Goal: Check status: Check status

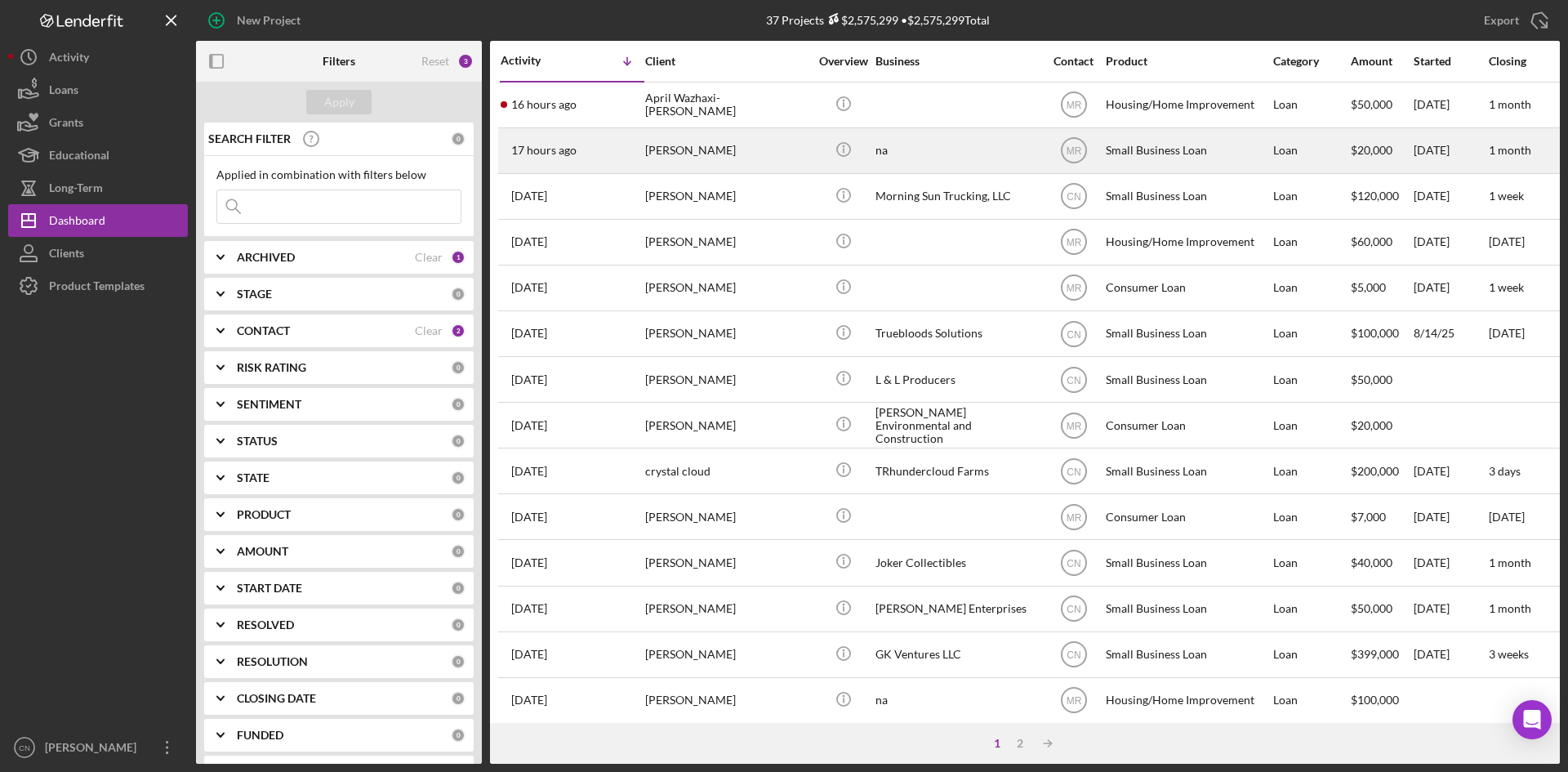
click at [682, 164] on div "[PERSON_NAME]" at bounding box center [727, 150] width 164 height 44
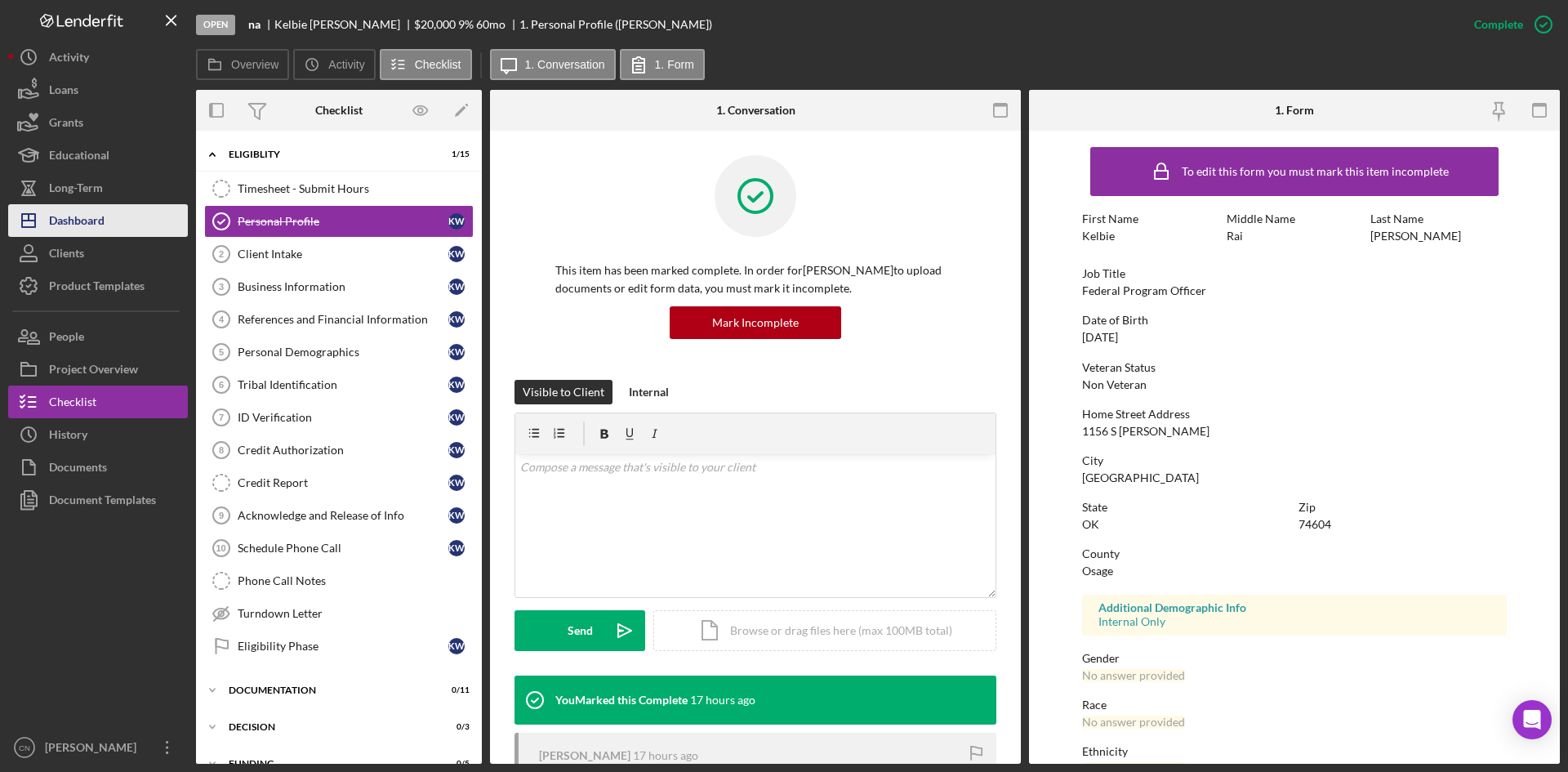
click at [60, 223] on div "Dashboard" at bounding box center [77, 222] width 56 height 37
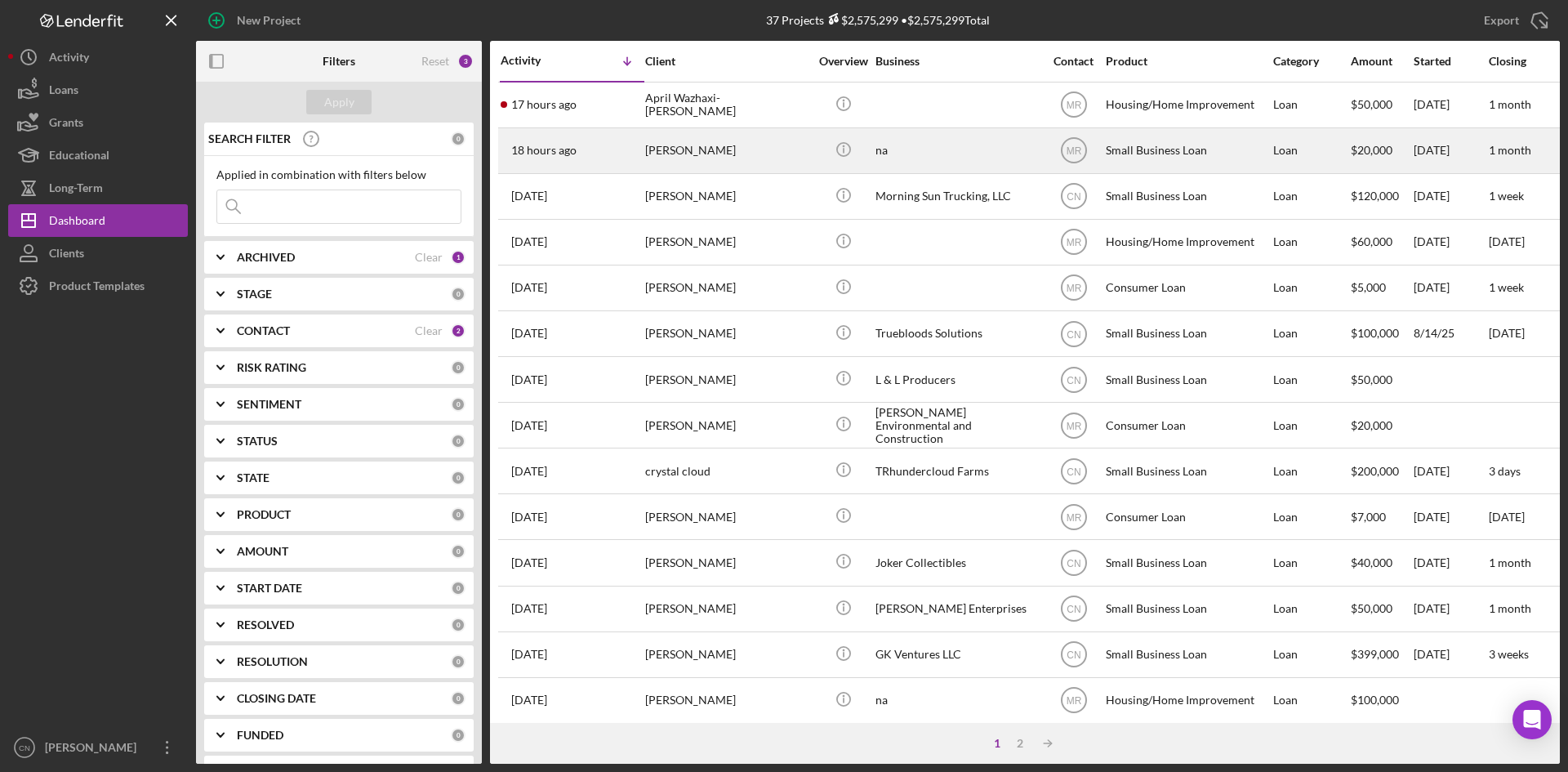
click at [695, 159] on div "[PERSON_NAME]" at bounding box center [727, 150] width 164 height 44
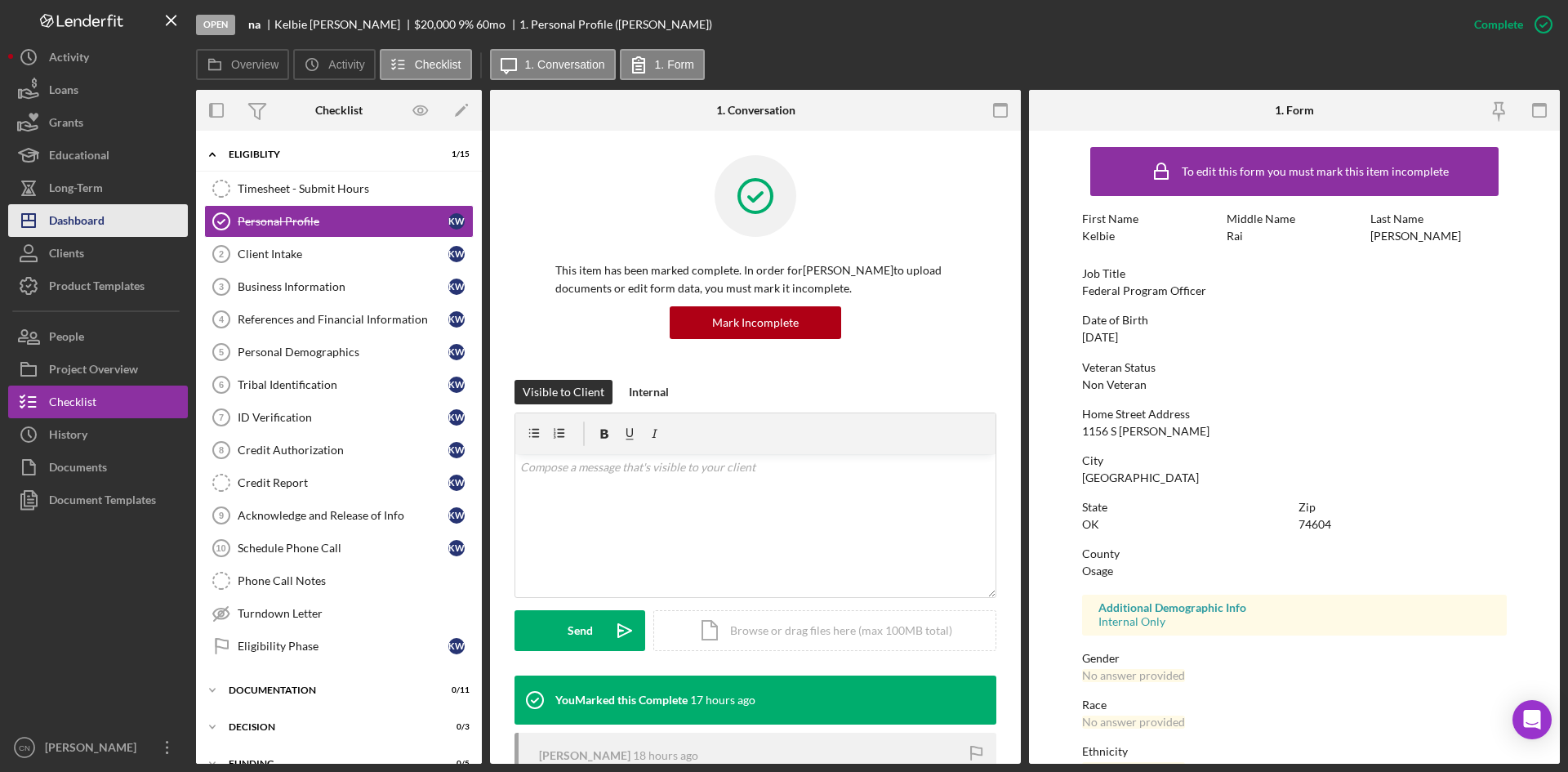
click at [99, 222] on div "Dashboard" at bounding box center [77, 222] width 56 height 37
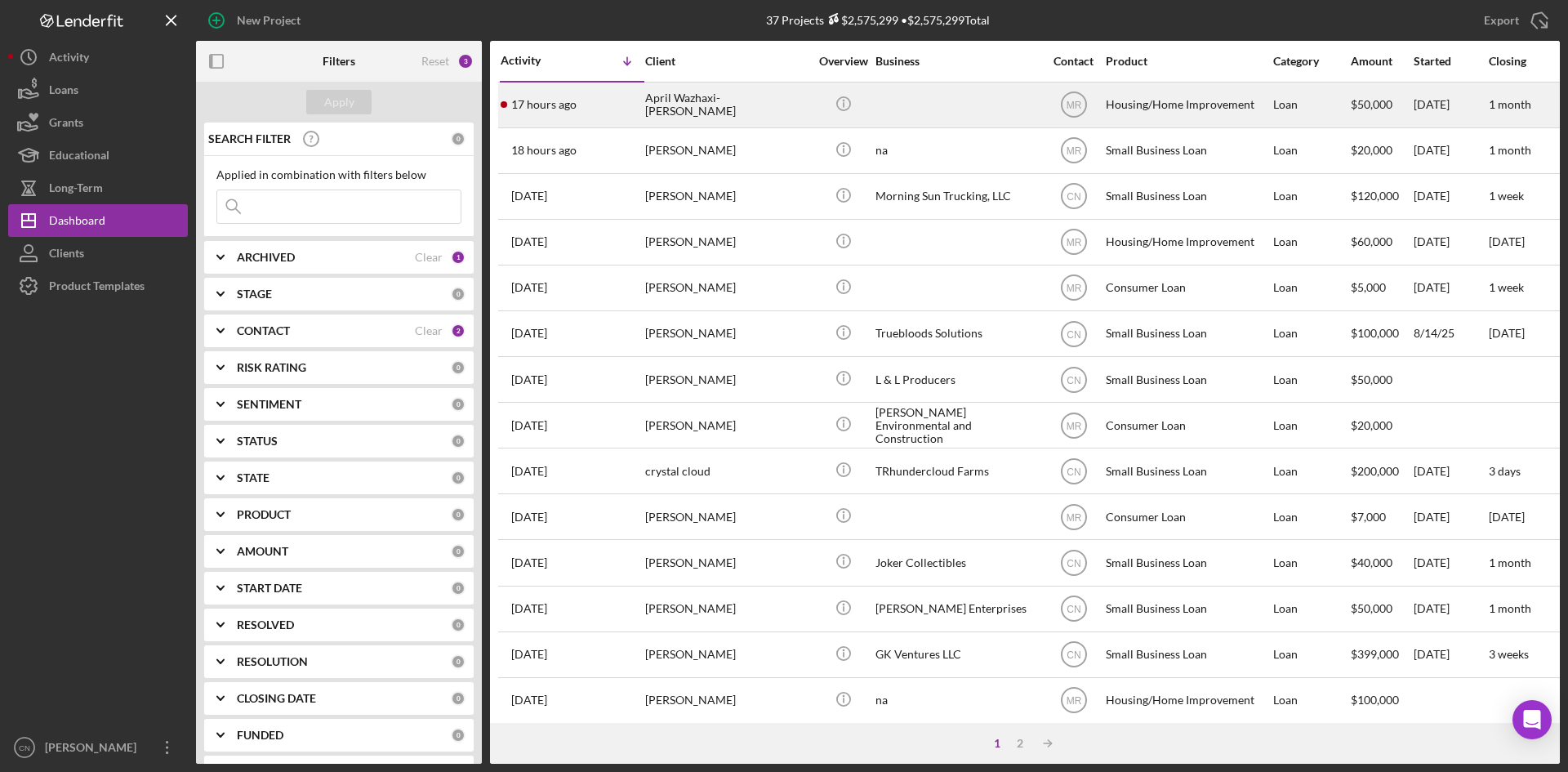
click at [560, 98] on time "17 hours ago" at bounding box center [543, 104] width 65 height 13
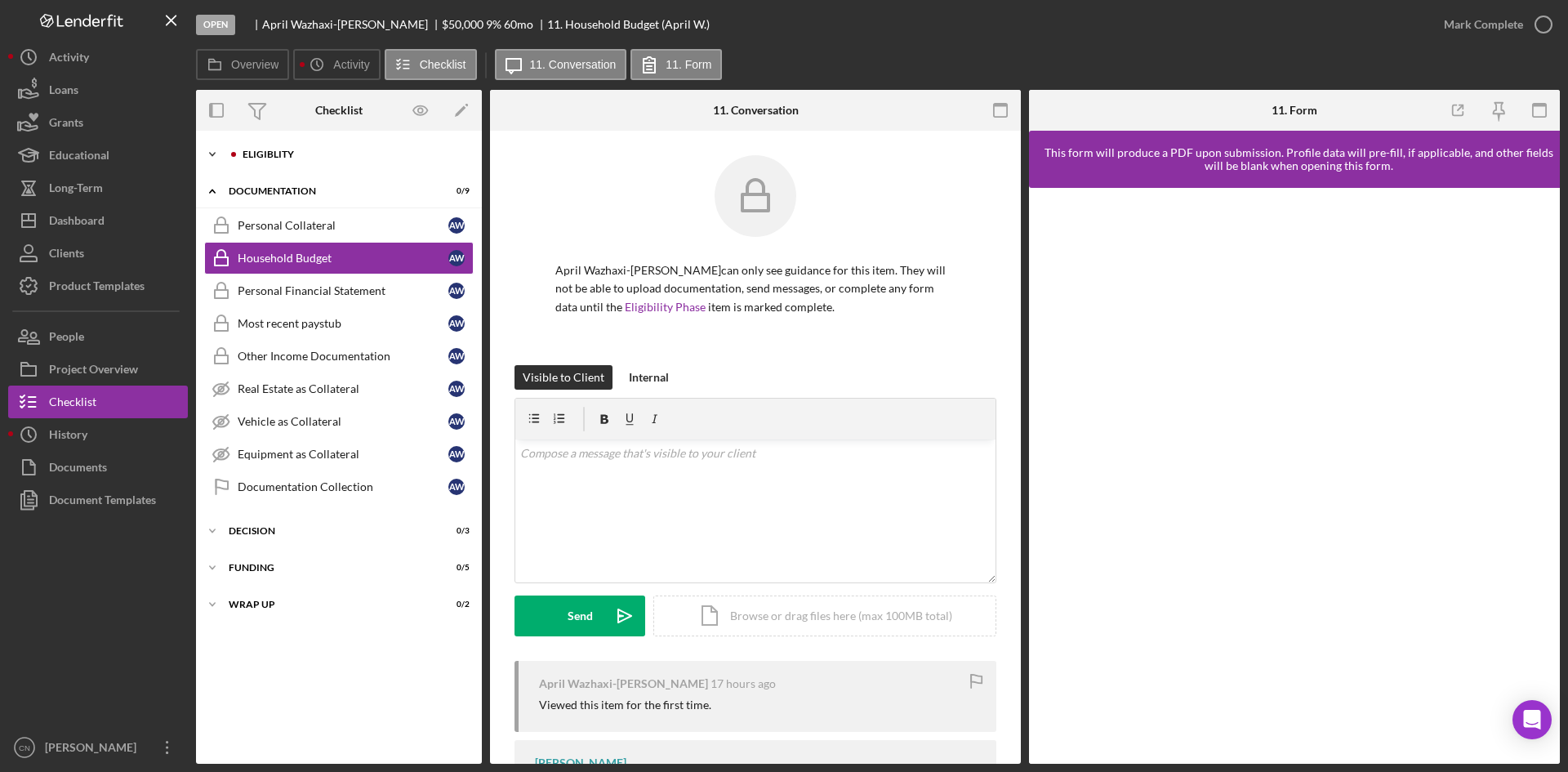
click at [276, 159] on div "Icon/Expander Eligiblity 0 / 14" at bounding box center [339, 155] width 286 height 33
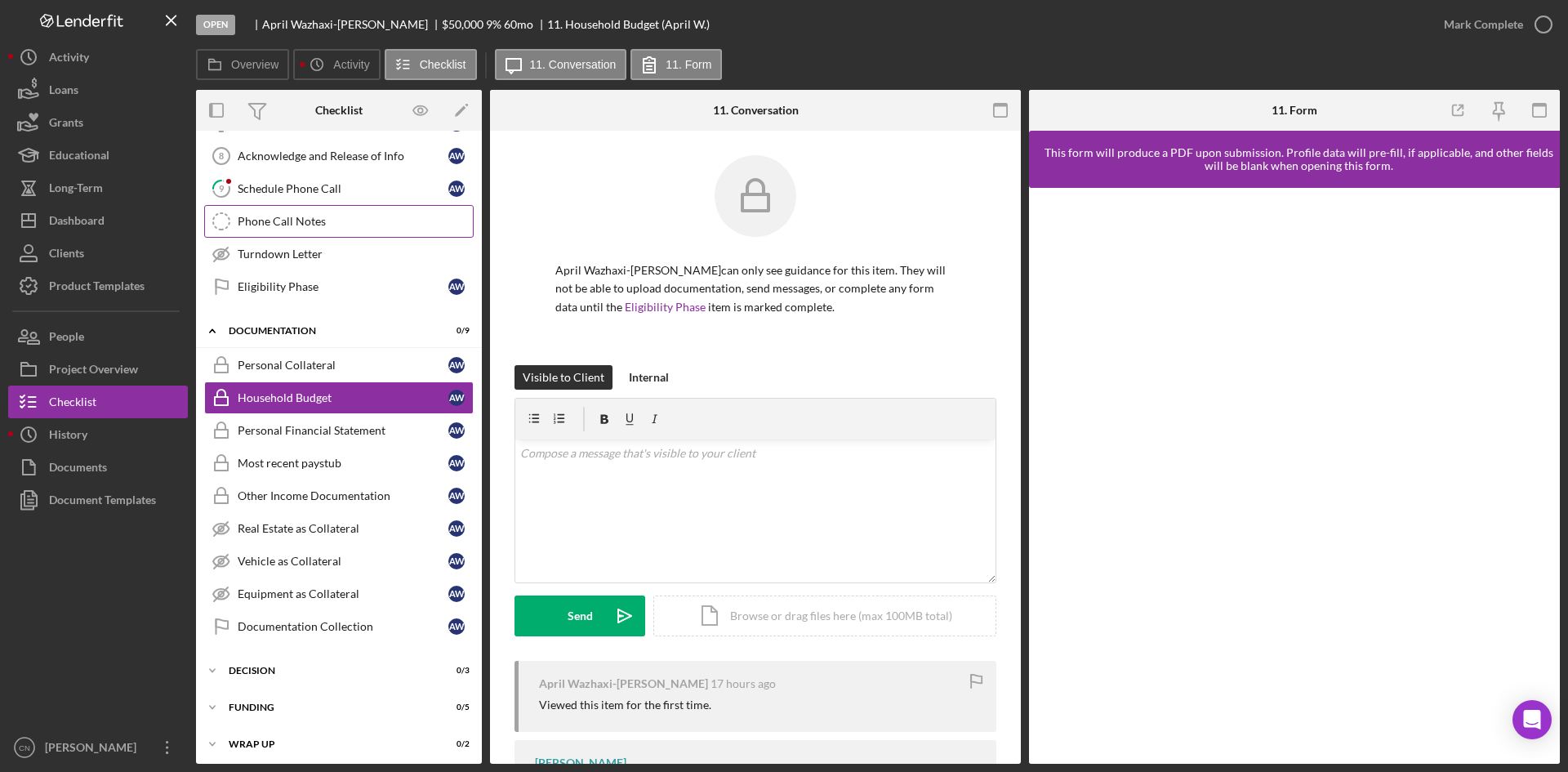
scroll to position [332, 0]
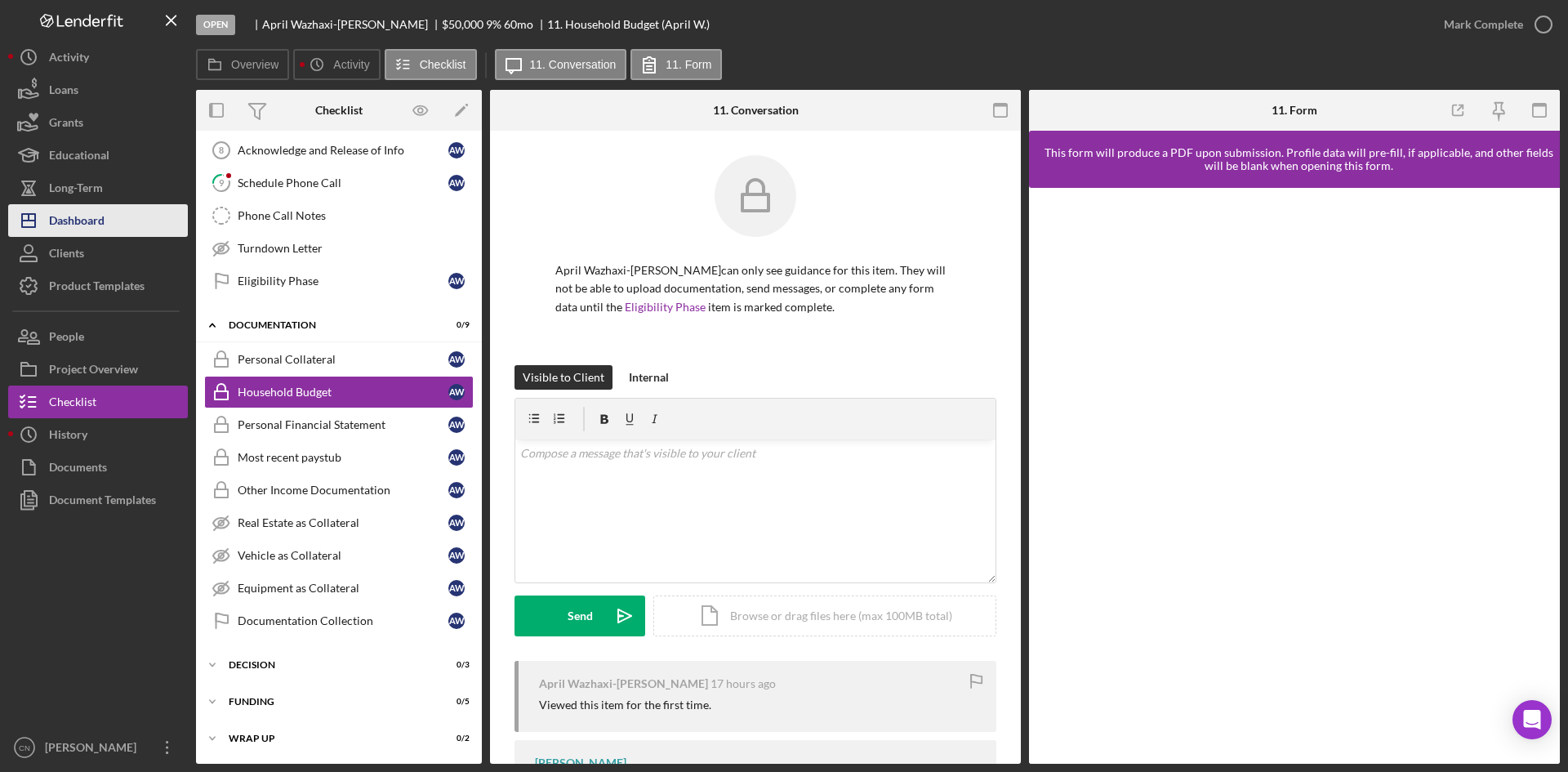
click at [68, 226] on div "Dashboard" at bounding box center [77, 222] width 56 height 37
